Goal: Transaction & Acquisition: Purchase product/service

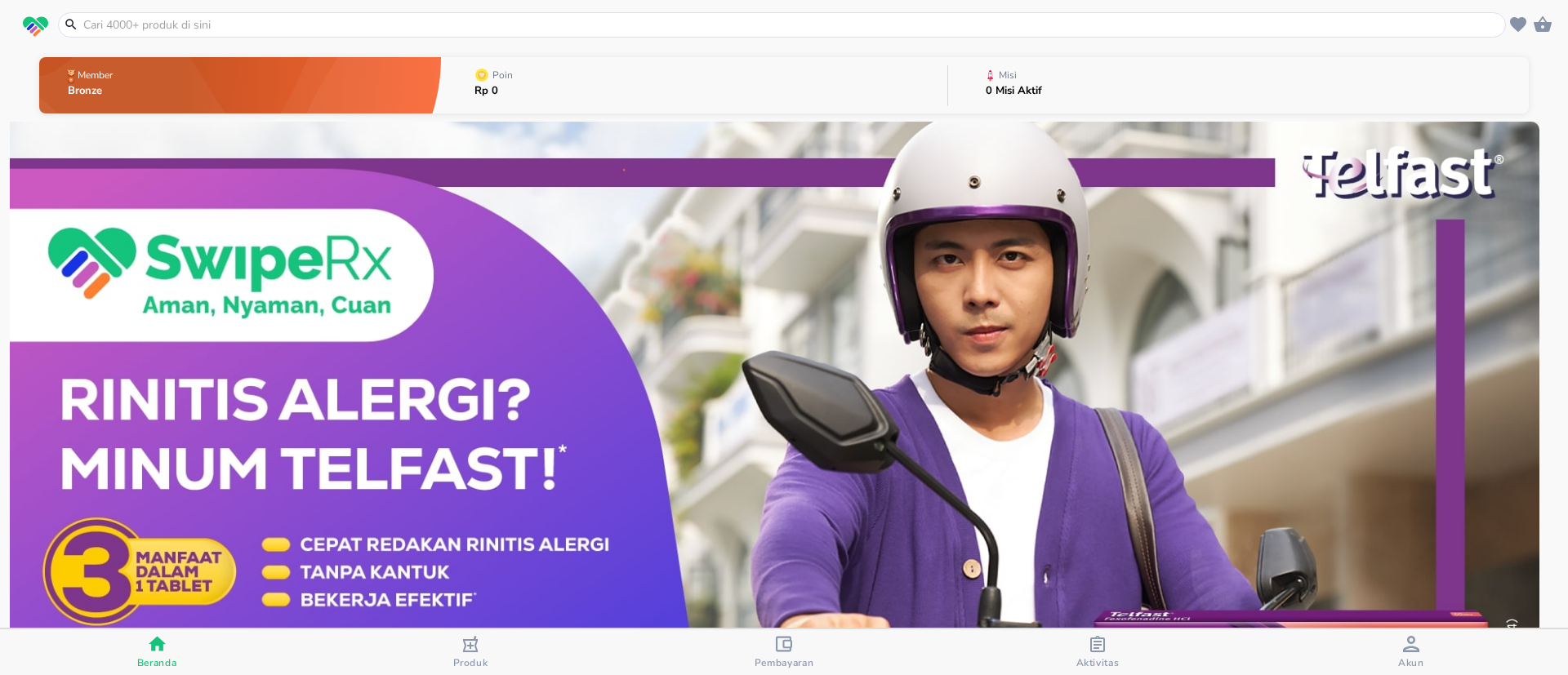
click at [458, 29] on input "text" at bounding box center [791, 25] width 1420 height 17
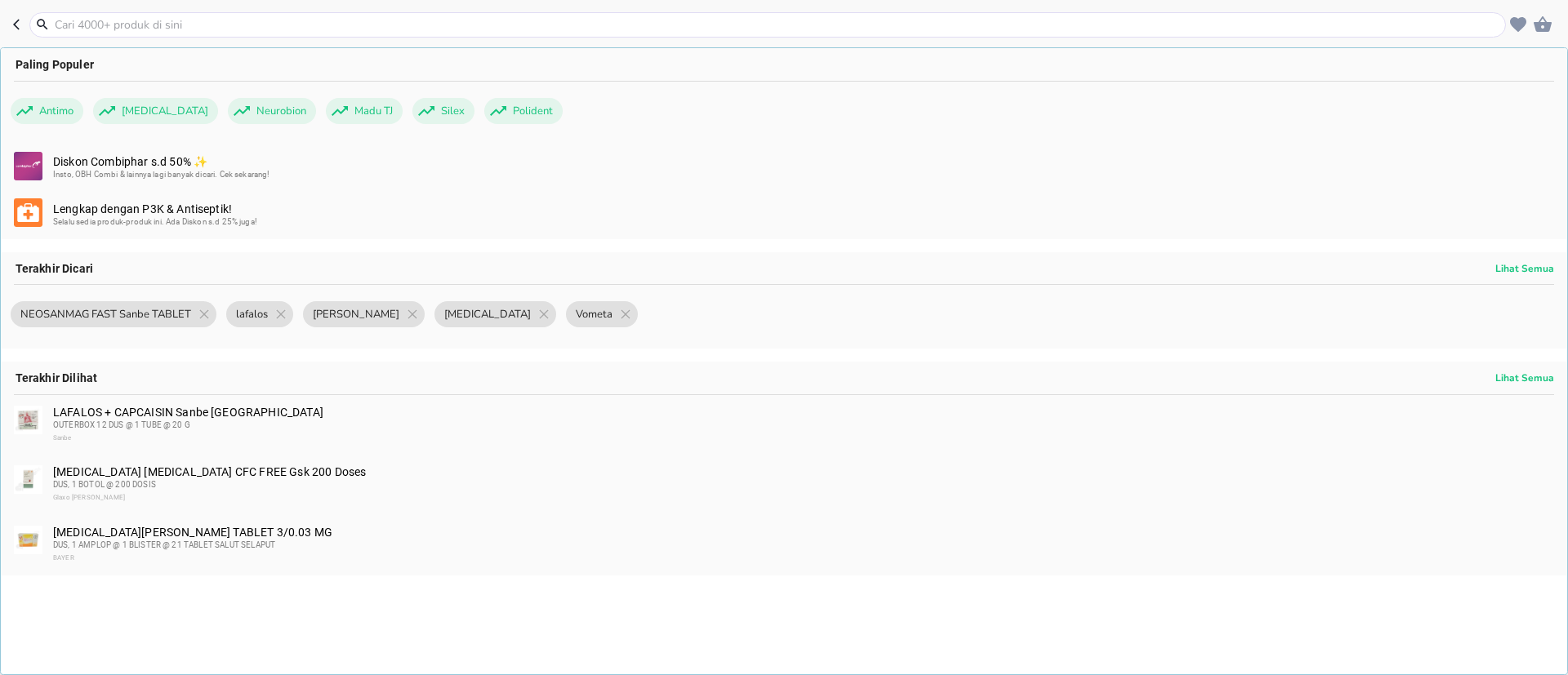
paste input "Amox"
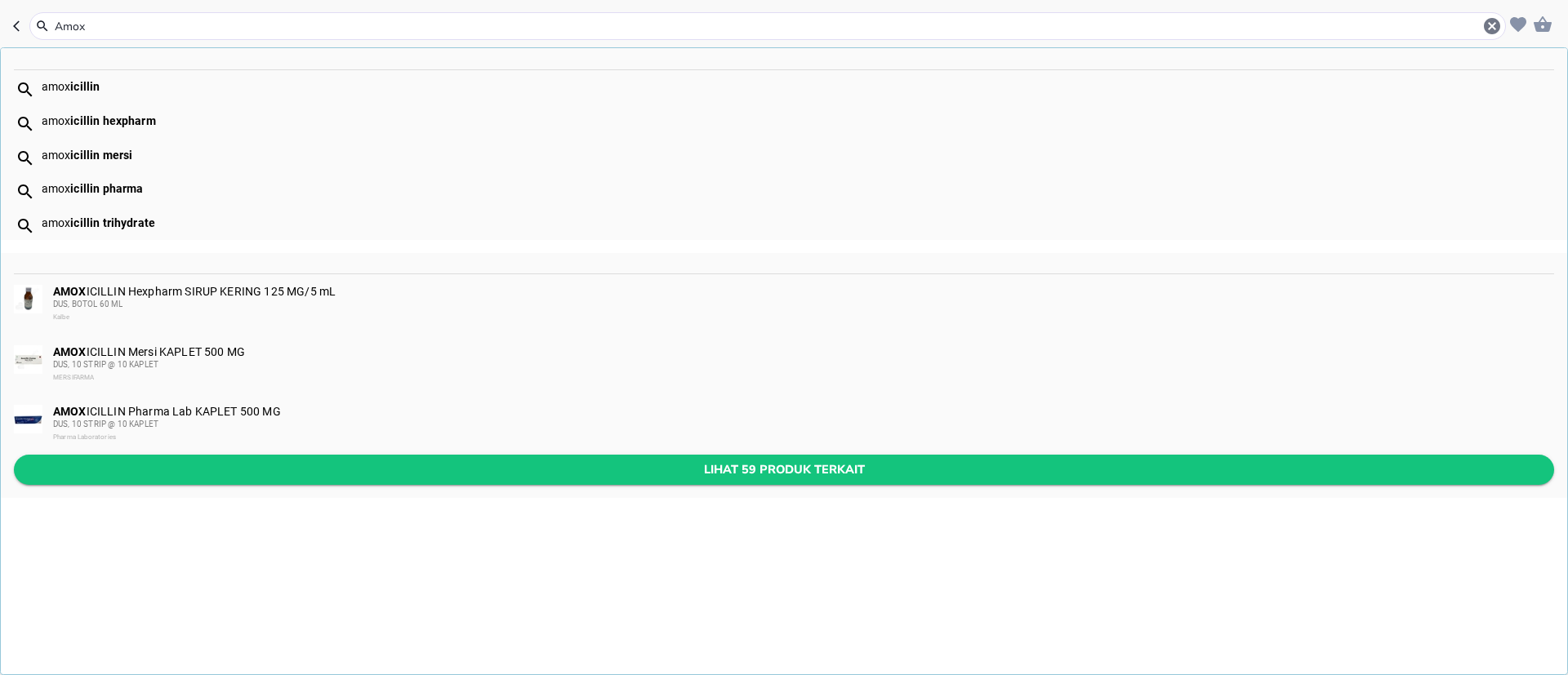
type input "Amox"
click at [377, 457] on button "Lihat 59 produk terkait" at bounding box center [784, 469] width 1540 height 30
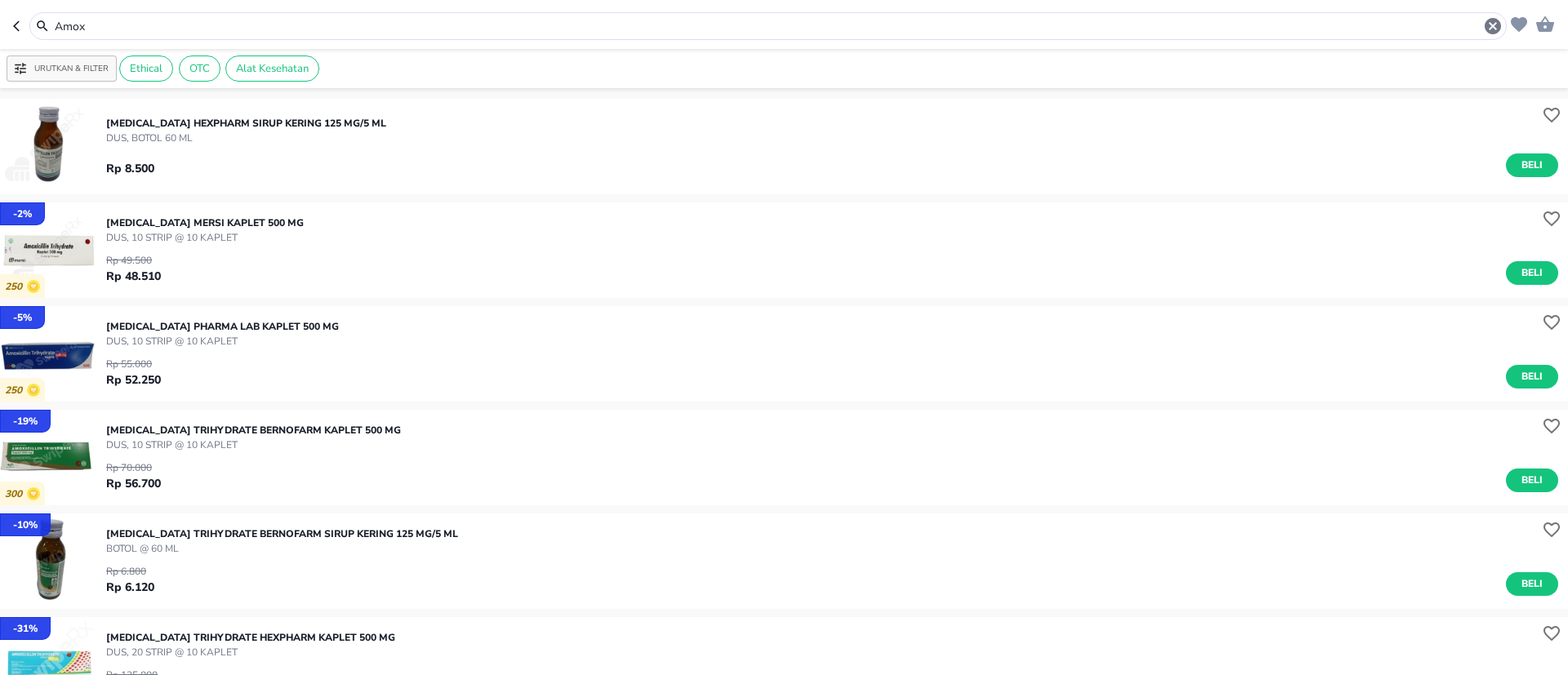
click at [334, 20] on input "Amox" at bounding box center [767, 26] width 1429 height 17
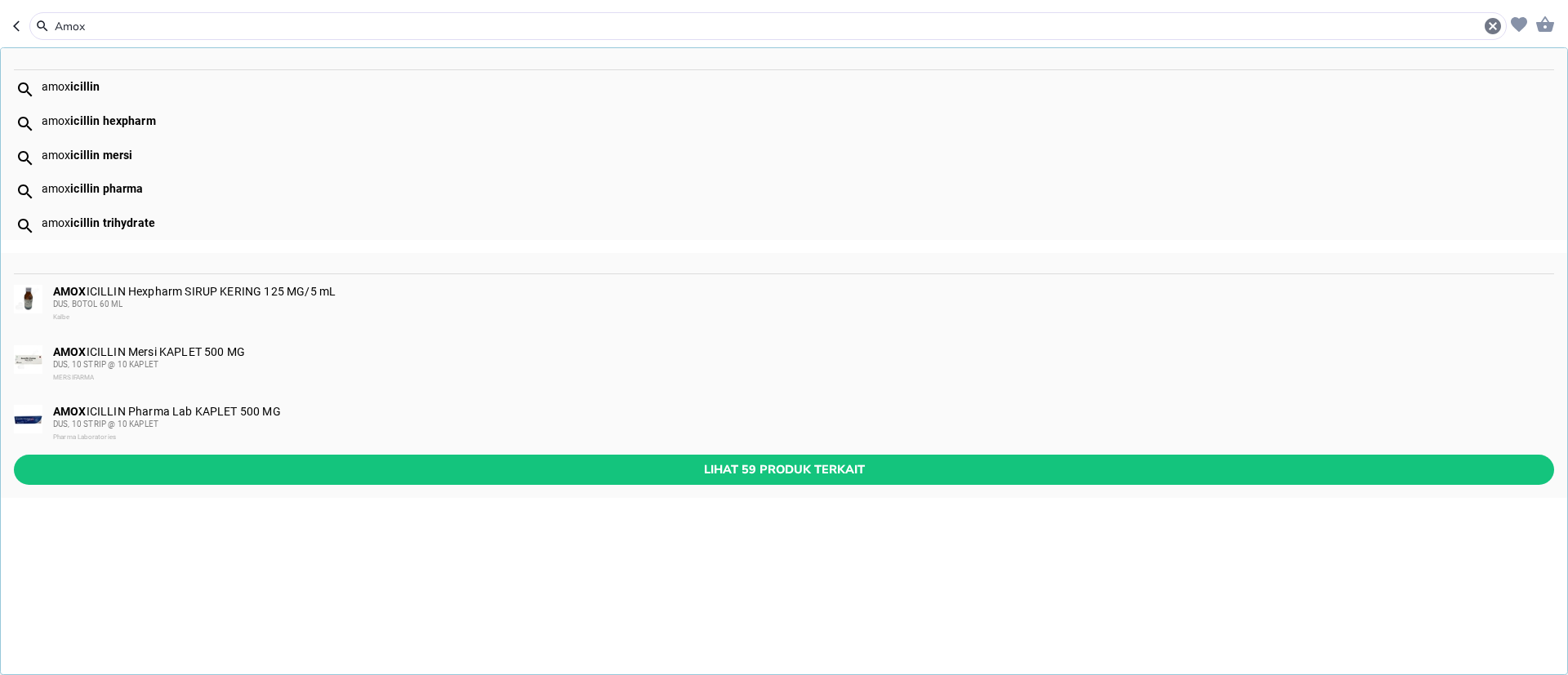
drag, startPoint x: 334, startPoint y: 21, endPoint x: 45, endPoint y: 30, distance: 289.1
click at [45, 30] on div "Amox" at bounding box center [767, 26] width 1468 height 20
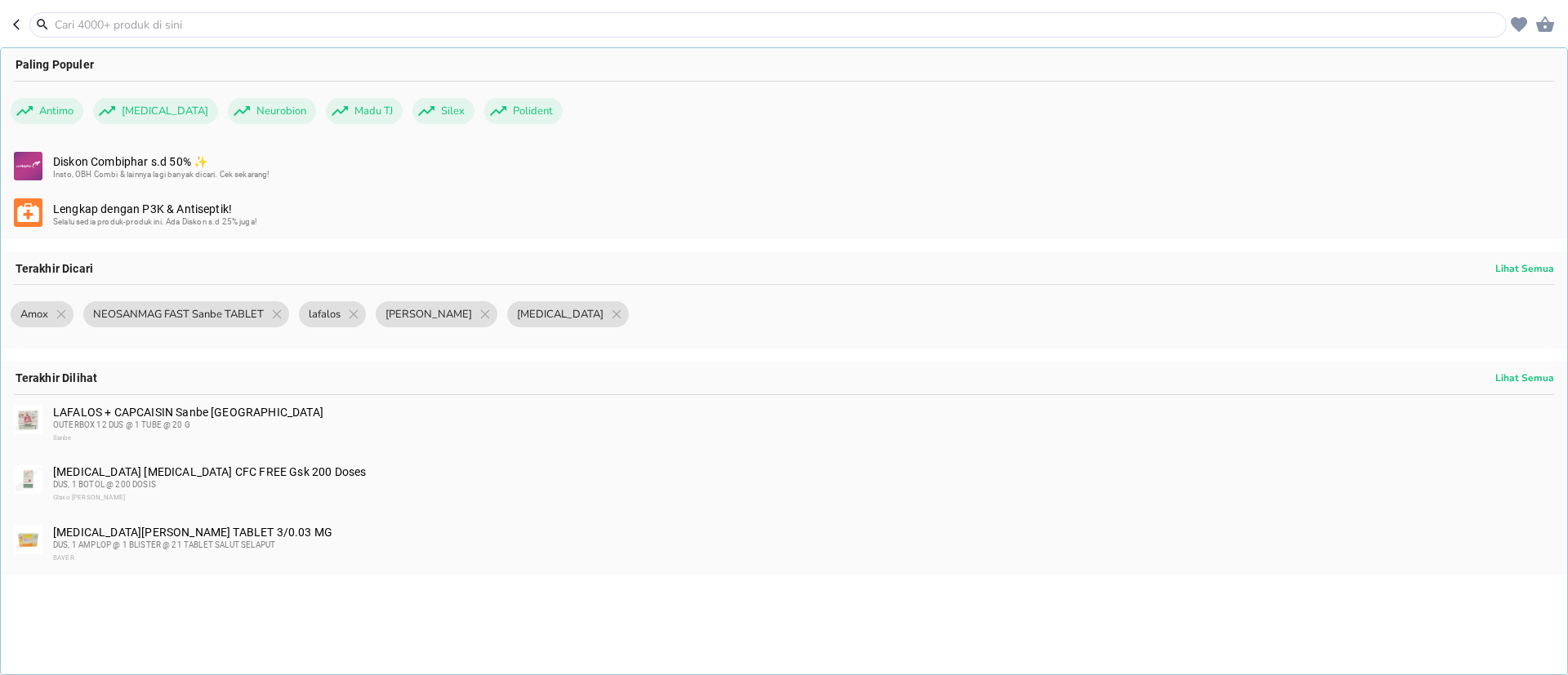
paste input "Lactacyd day care"
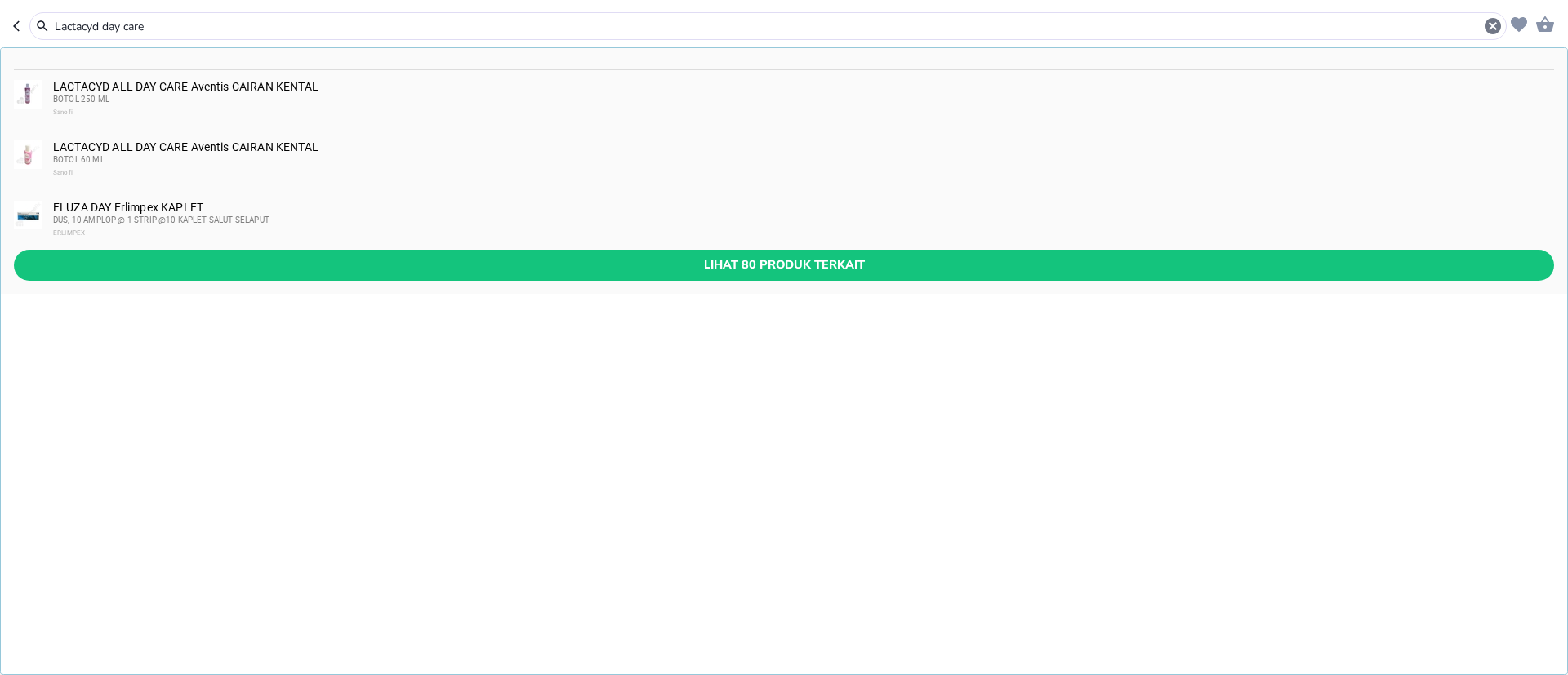
type input "Lactacyd day care"
click at [169, 152] on div "LACTACYD ALL DAY CARE Aventis CAIRAN KENTAL BOTOL 60 ML Sanofi" at bounding box center [803, 160] width 1499 height 39
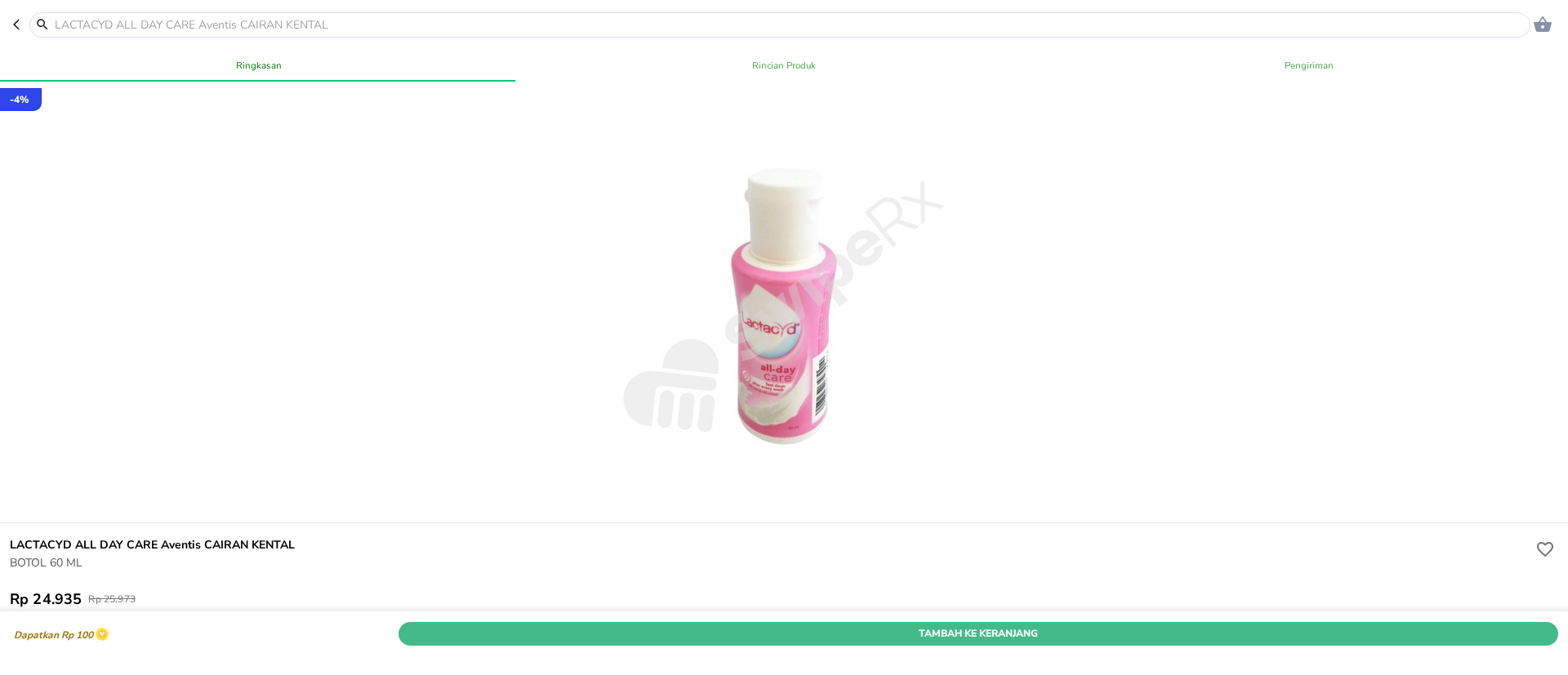
click at [984, 626] on span "Tambah Ke Keranjang" at bounding box center [978, 634] width 1135 height 17
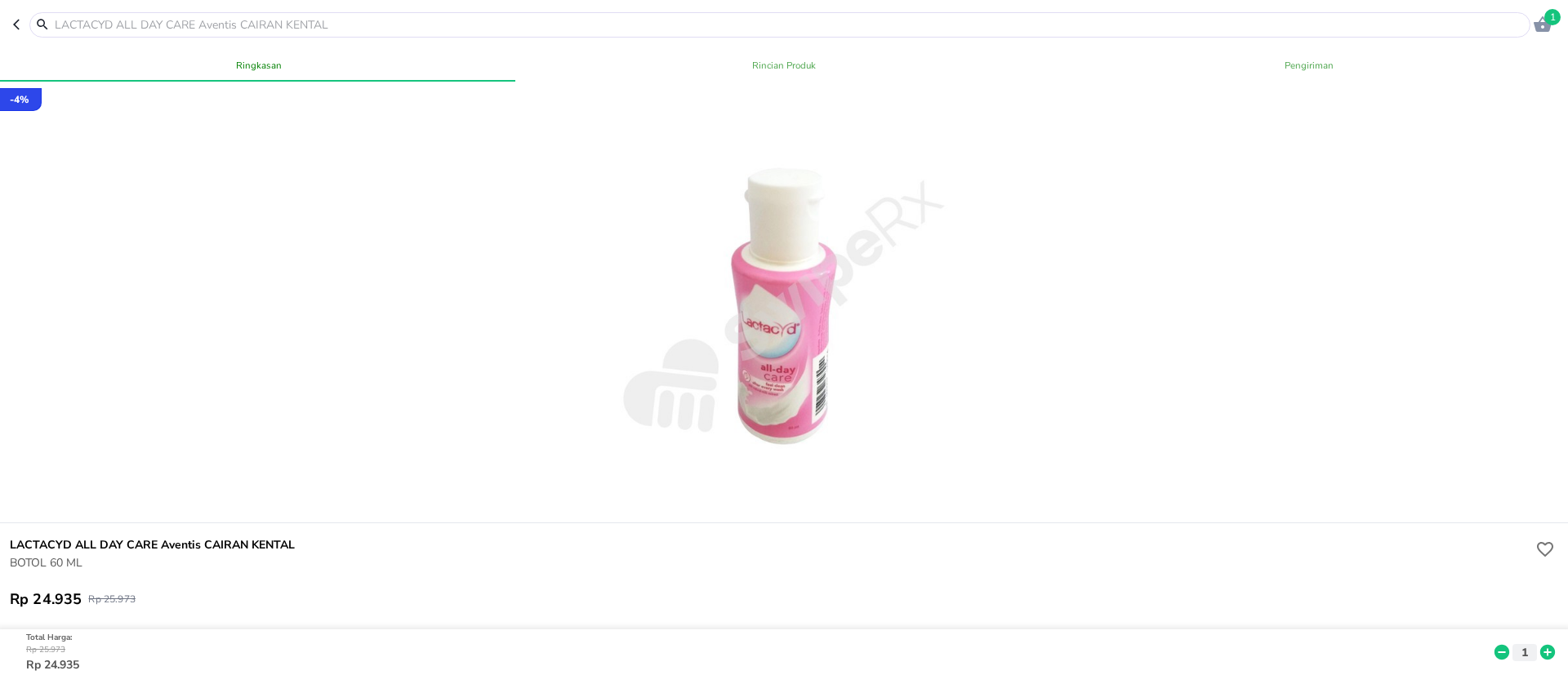
click at [1540, 645] on icon at bounding box center [1548, 653] width 15 height 15
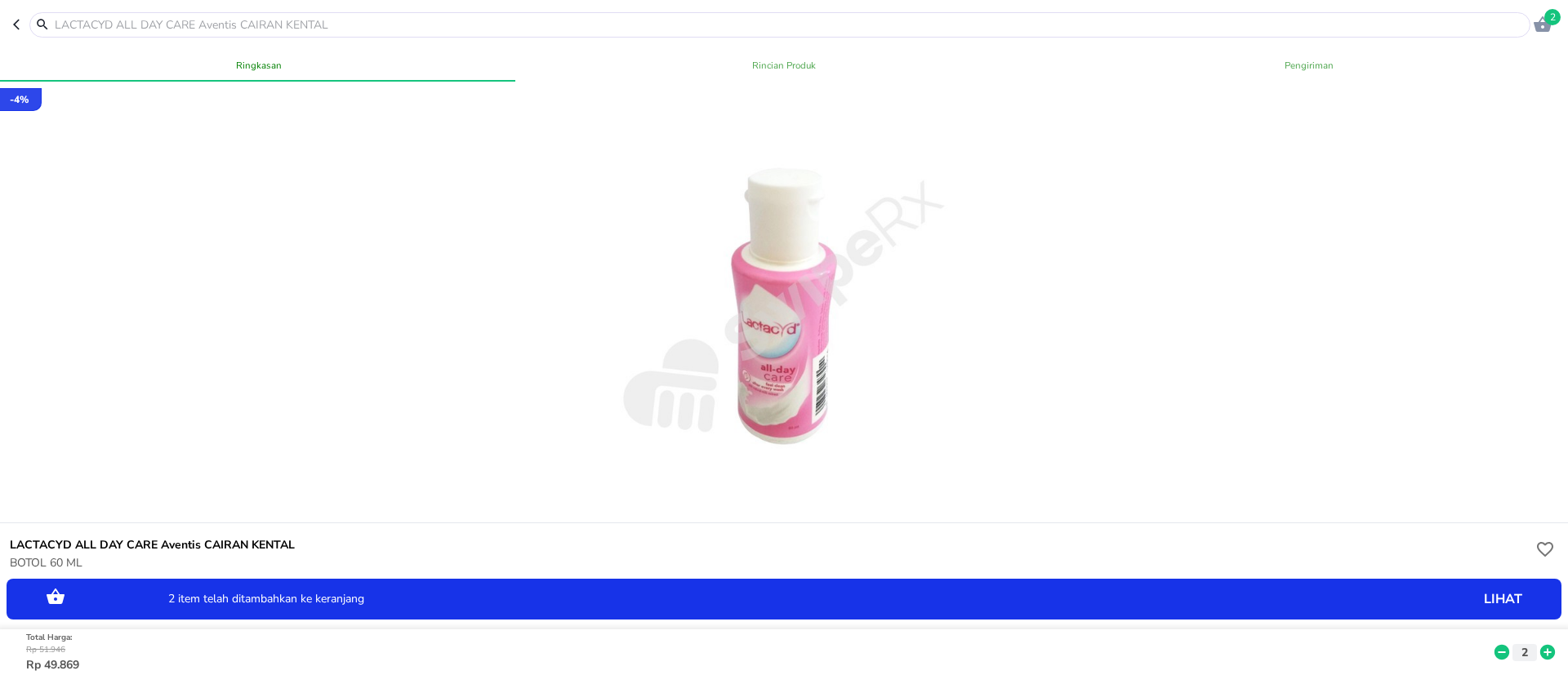
click at [1540, 645] on icon at bounding box center [1548, 653] width 15 height 15
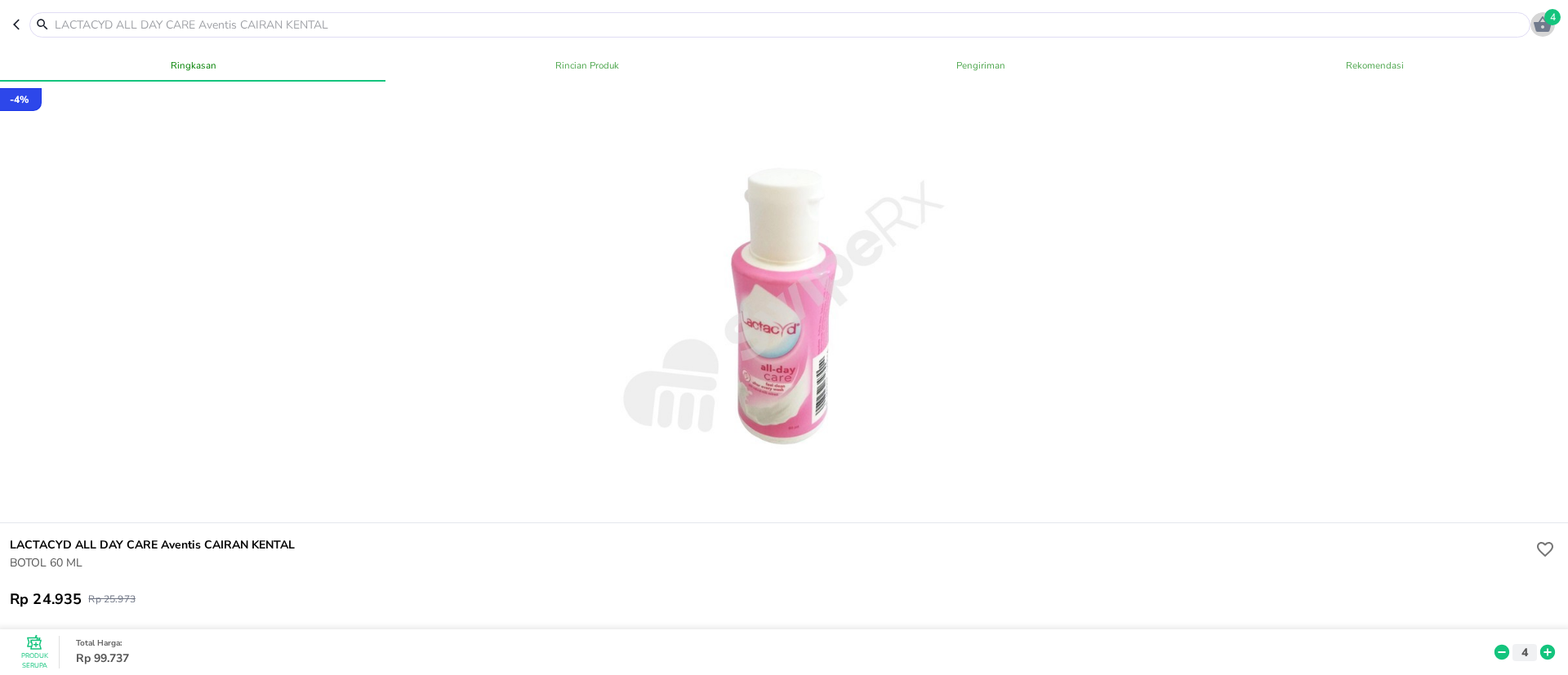
click at [1540, 36] on div "4" at bounding box center [1542, 24] width 24 height 24
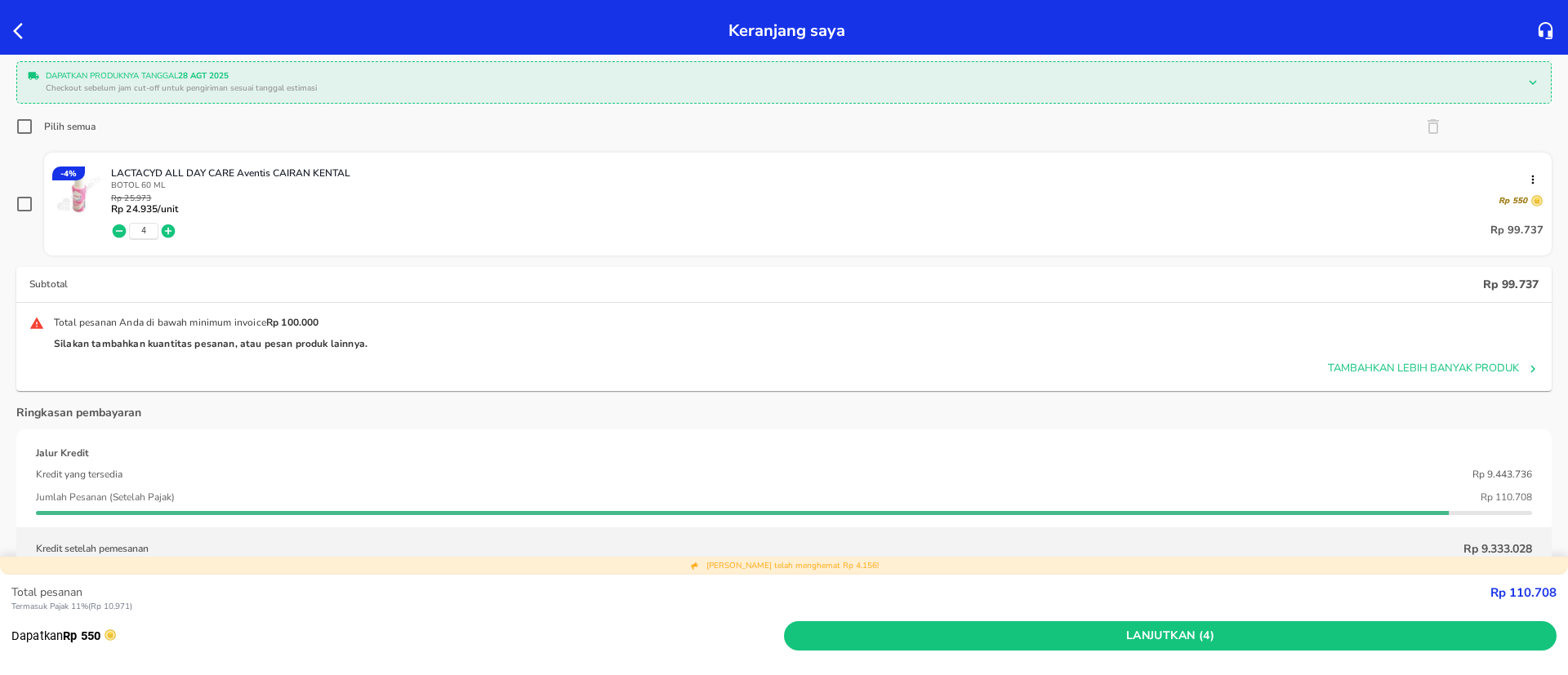
scroll to position [123, 0]
